Goal: Task Accomplishment & Management: Manage account settings

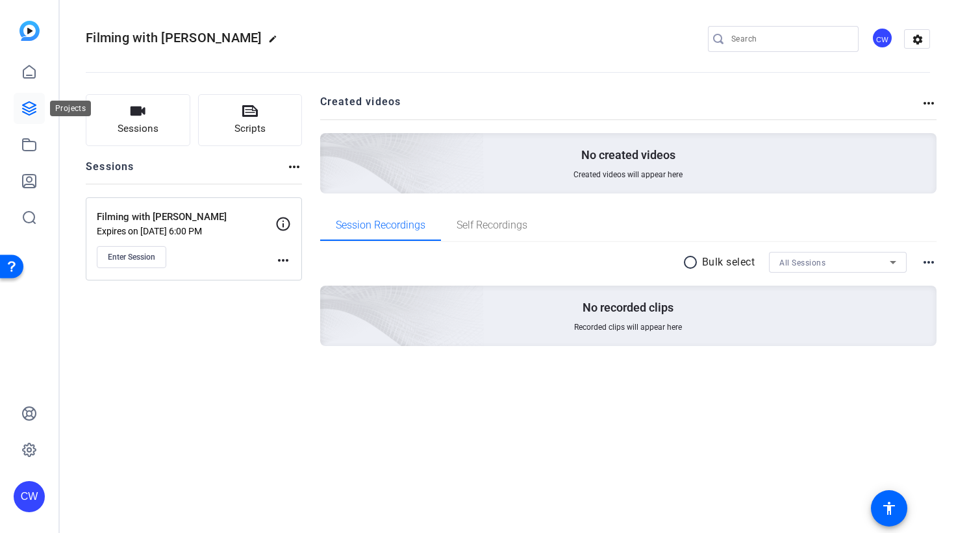
click at [32, 108] on icon at bounding box center [29, 109] width 16 height 16
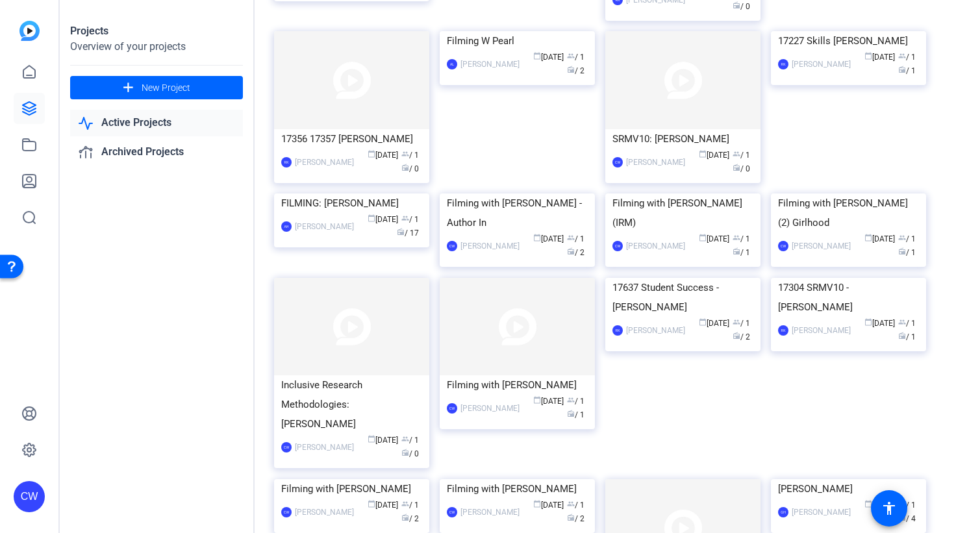
scroll to position [301, 0]
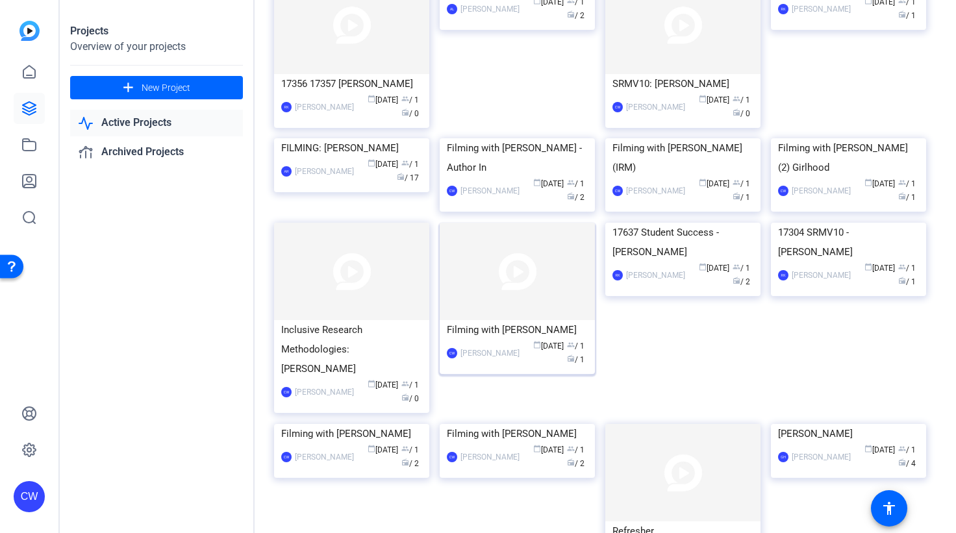
click at [552, 321] on img at bounding box center [517, 272] width 155 height 98
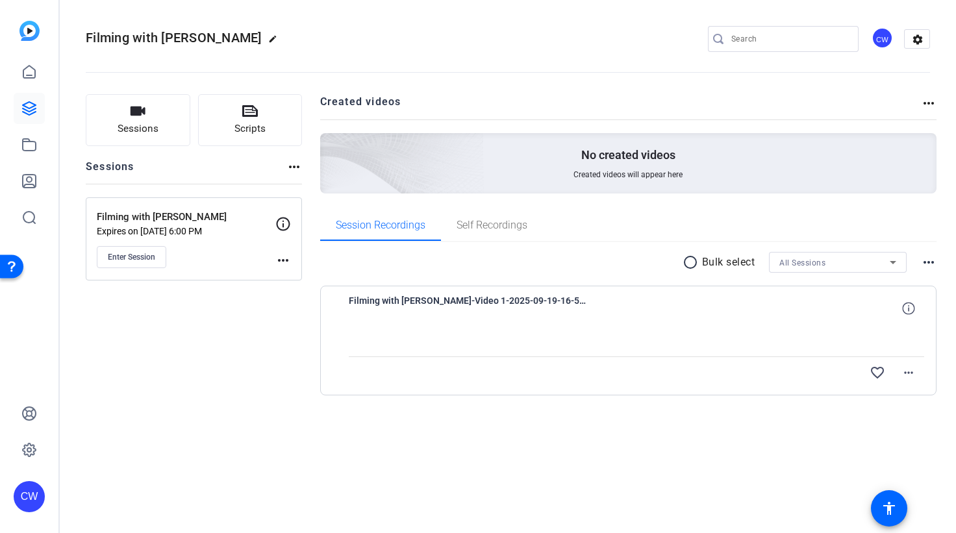
click at [285, 257] on mat-icon "more_horiz" at bounding box center [283, 261] width 16 height 16
click at [287, 277] on span "Edit Session" at bounding box center [315, 280] width 59 height 16
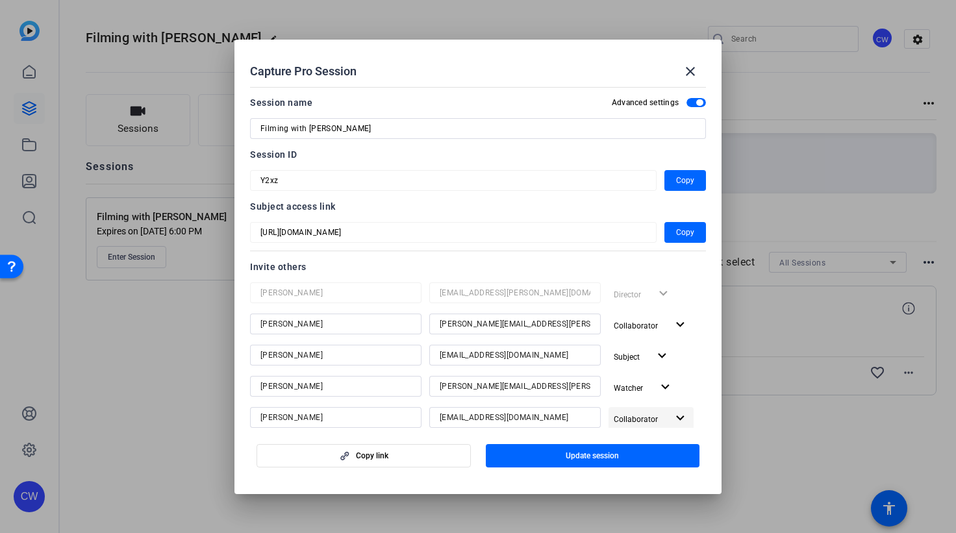
click at [672, 418] on mat-icon "expand_more" at bounding box center [680, 419] width 16 height 16
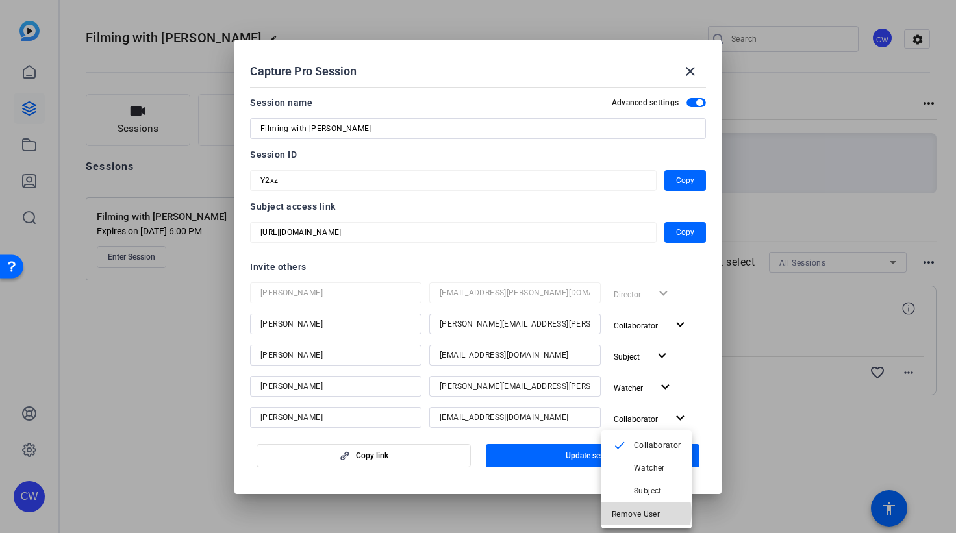
click at [644, 513] on span "Remove User" at bounding box center [636, 513] width 48 height 9
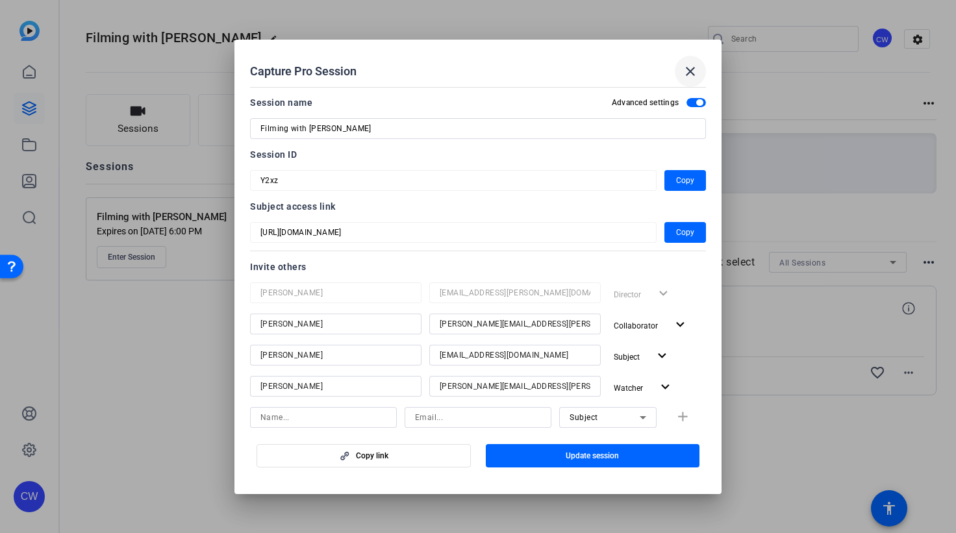
click at [690, 68] on mat-icon "close" at bounding box center [691, 72] width 16 height 16
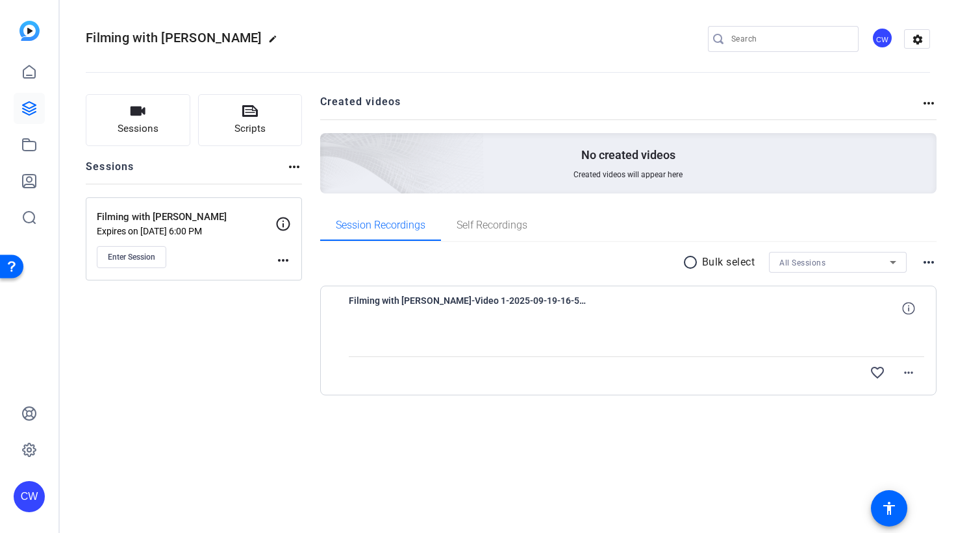
click at [282, 259] on mat-icon "more_horiz" at bounding box center [283, 261] width 16 height 16
click at [287, 277] on span "Edit Session" at bounding box center [315, 280] width 59 height 16
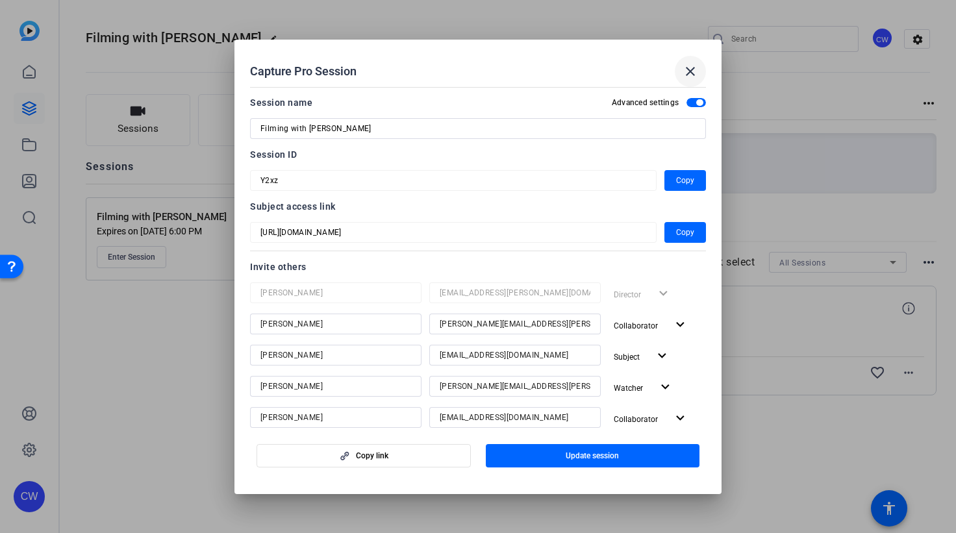
click at [690, 71] on mat-icon "close" at bounding box center [691, 72] width 16 height 16
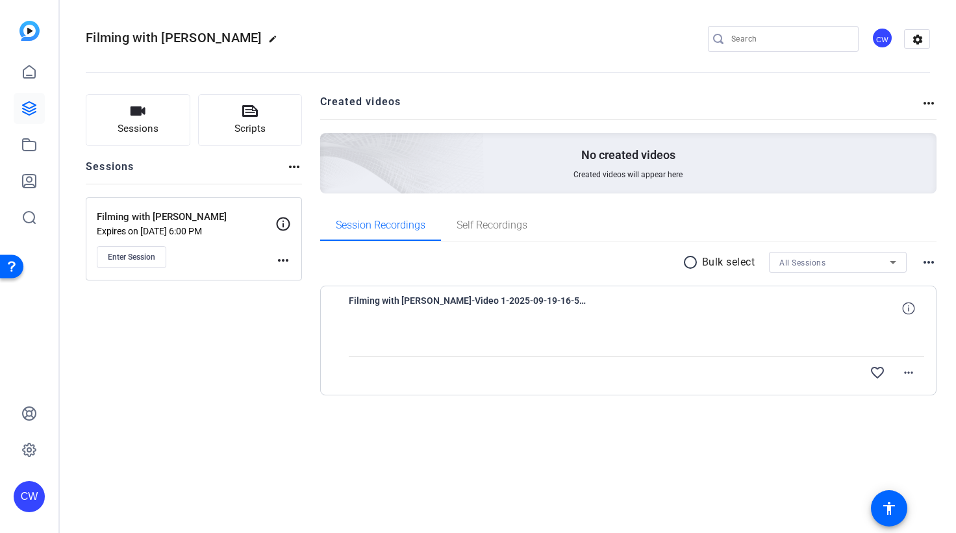
click at [27, 108] on icon at bounding box center [29, 108] width 13 height 13
